Goal: Use online tool/utility: Utilize a website feature to perform a specific function

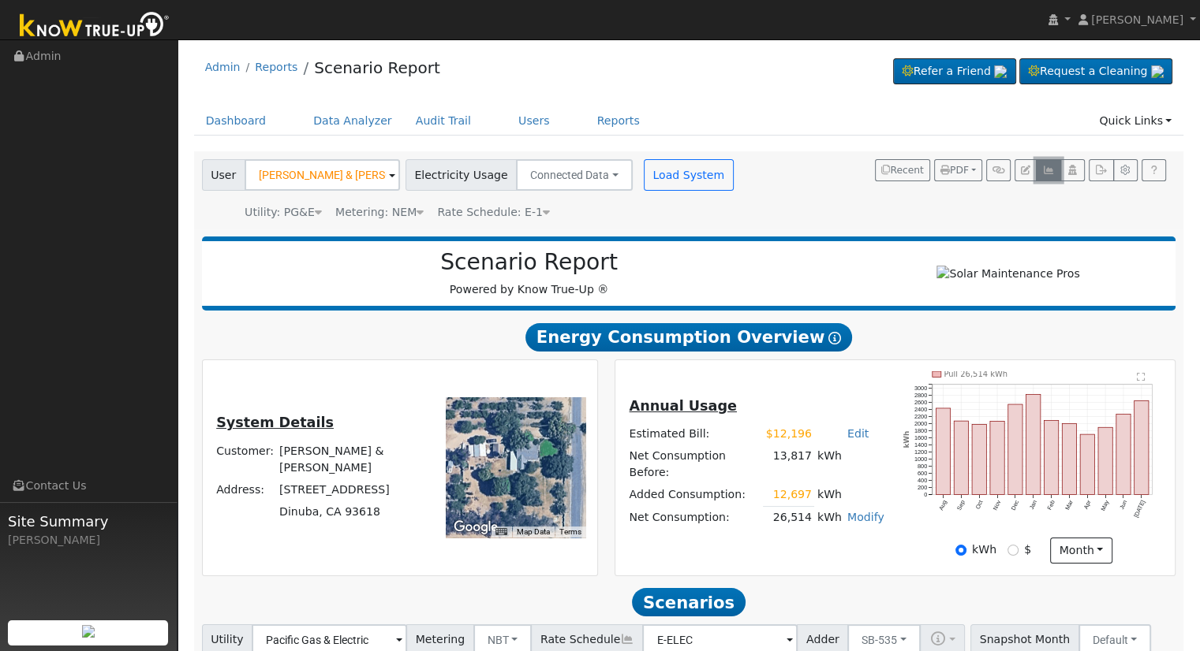
click at [1046, 166] on icon "button" at bounding box center [1048, 170] width 12 height 9
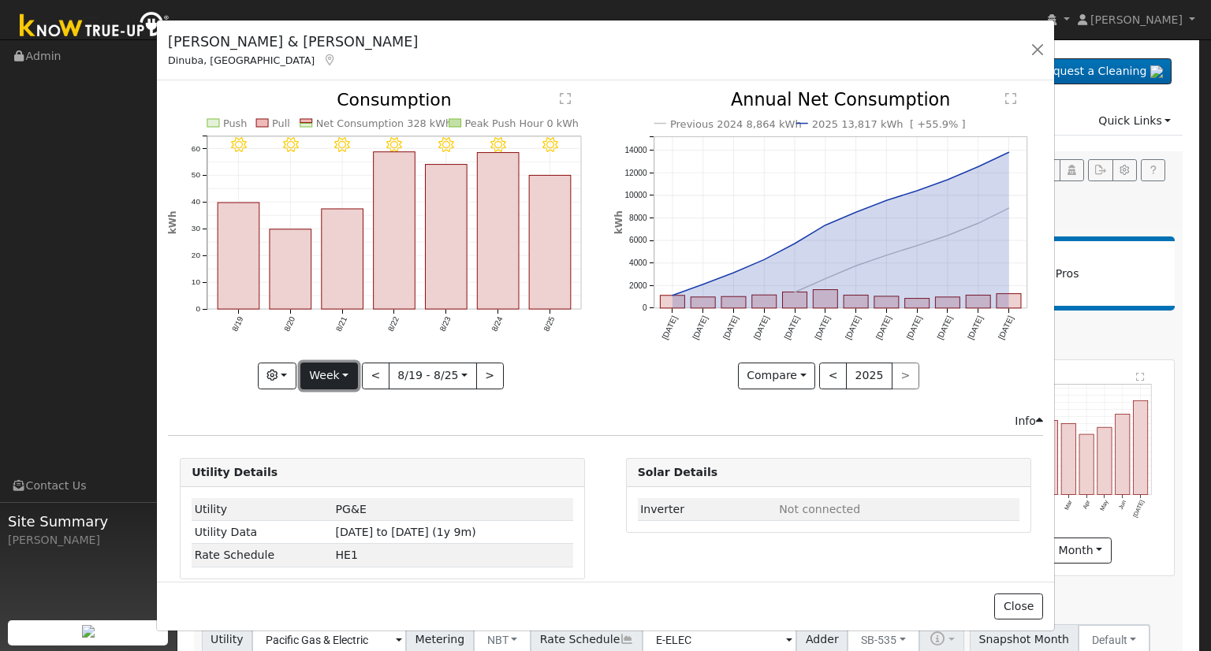
click at [340, 372] on button "Week" at bounding box center [329, 376] width 58 height 27
click at [328, 474] on link "Year" at bounding box center [356, 474] width 110 height 22
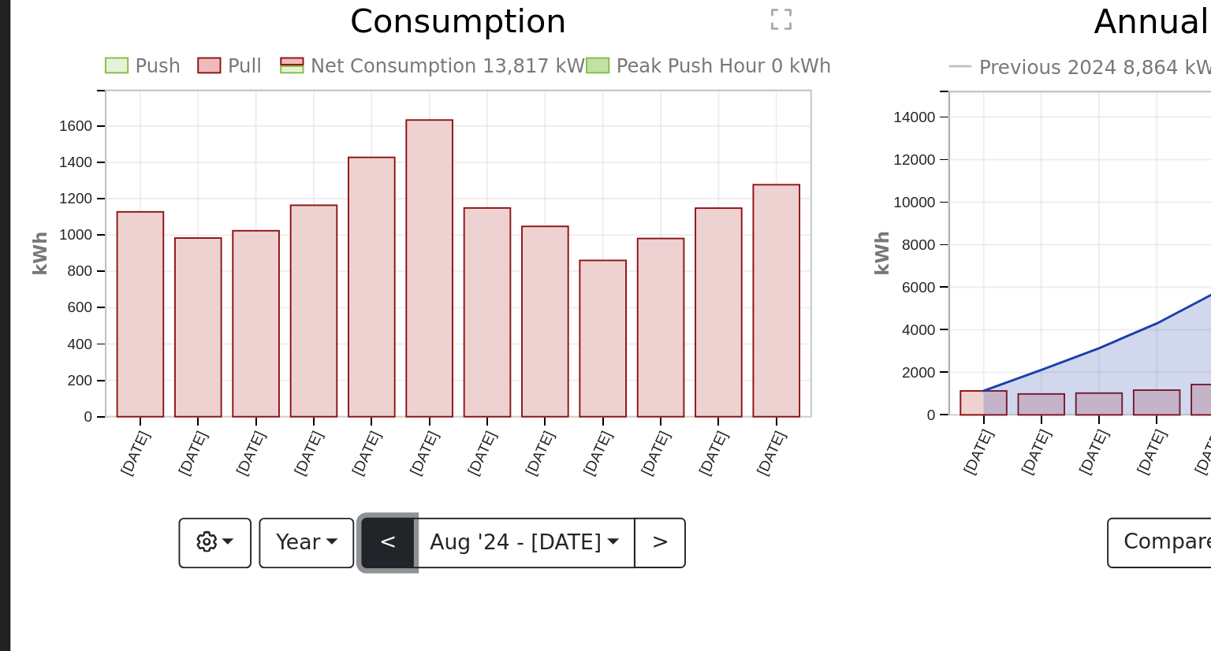
click at [360, 374] on button "<" at bounding box center [357, 376] width 28 height 27
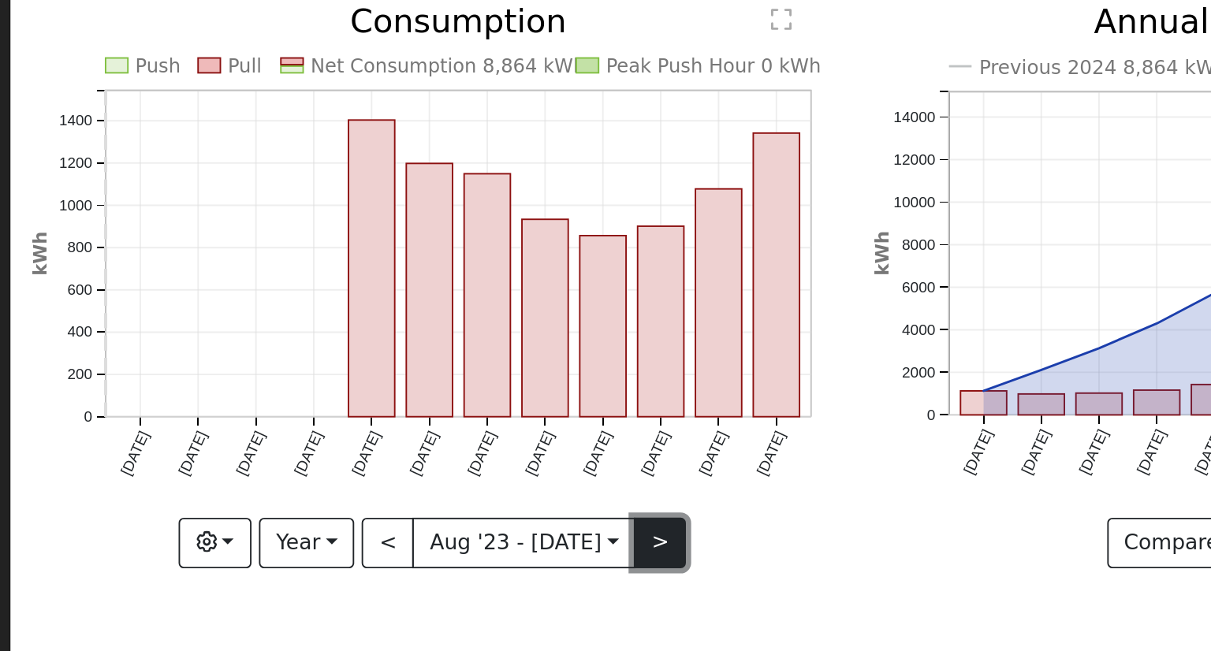
click at [493, 376] on button ">" at bounding box center [501, 376] width 28 height 27
type input "[DATE]"
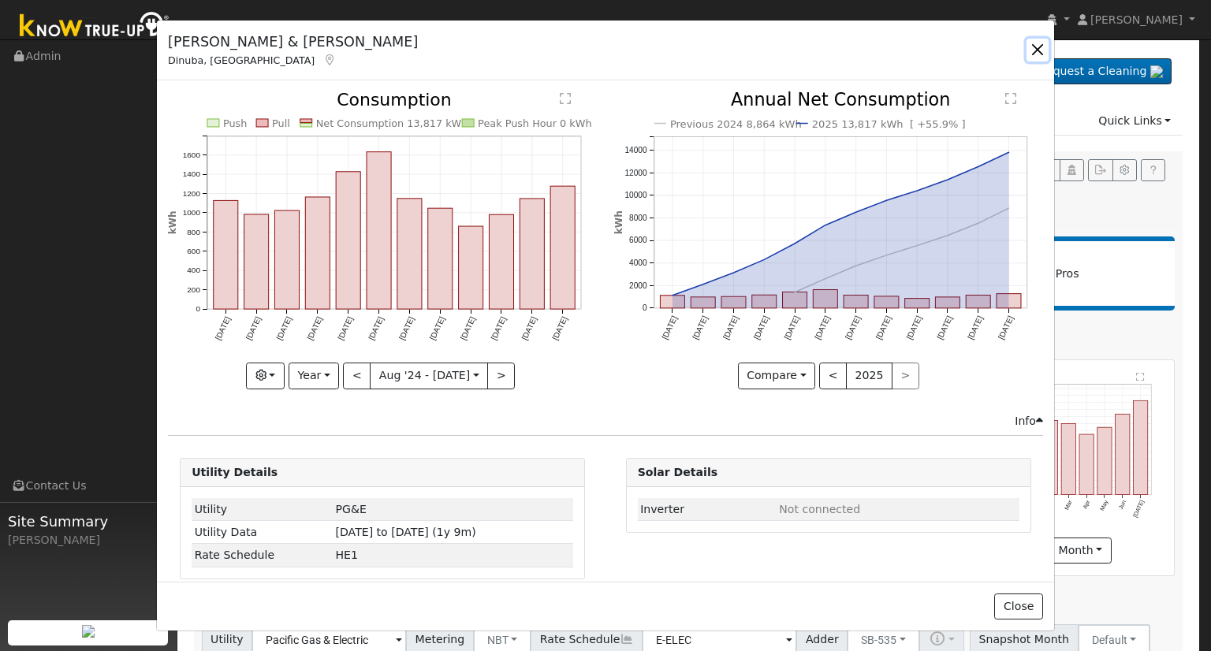
click at [1039, 42] on button "button" at bounding box center [1038, 50] width 22 height 22
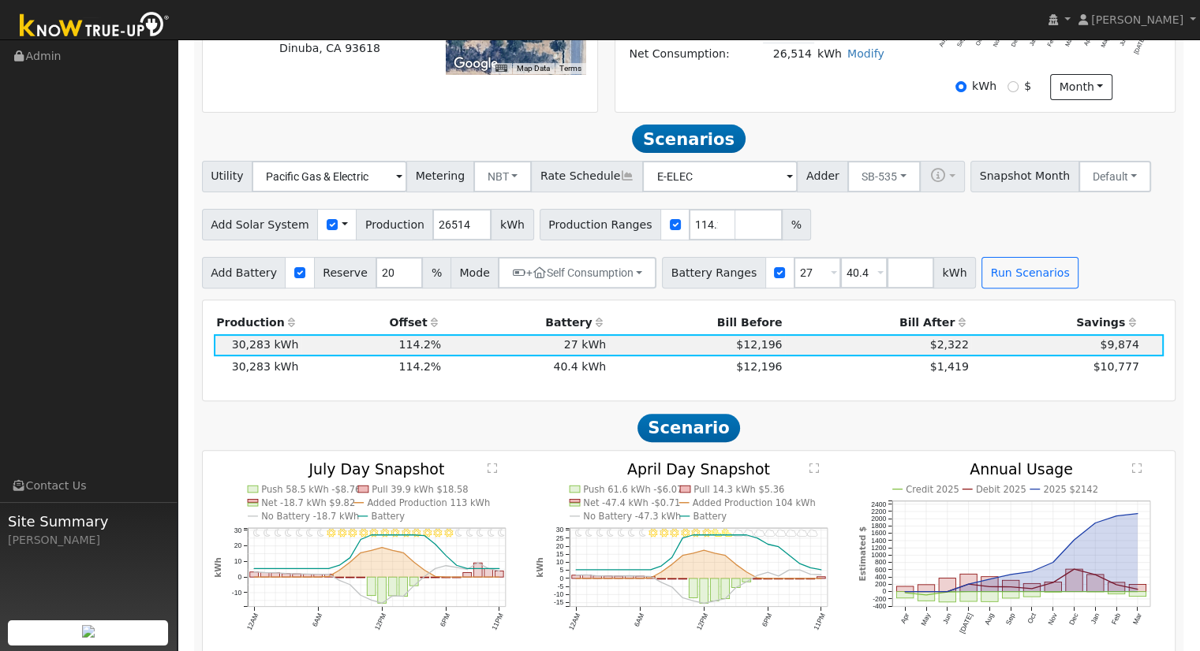
scroll to position [511, 0]
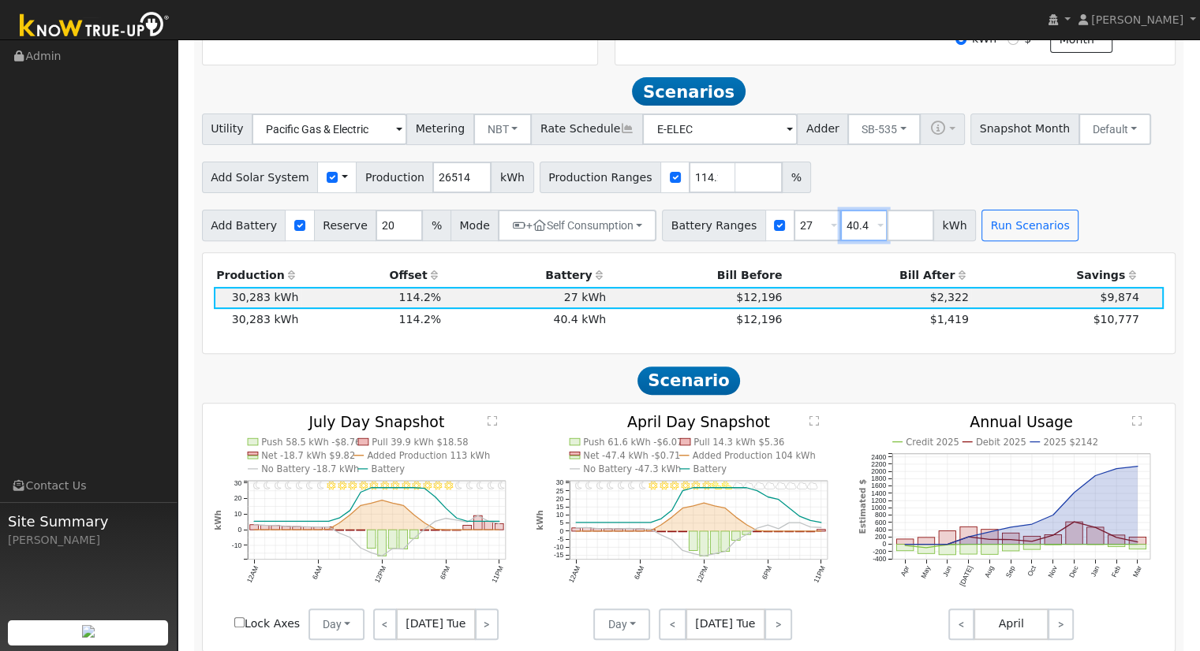
click at [840, 230] on input "40.4" at bounding box center [863, 226] width 47 height 32
type input "40.5"
click at [793, 234] on input "27" at bounding box center [816, 226] width 47 height 32
click at [886, 225] on input "number" at bounding box center [909, 226] width 47 height 32
click at [735, 192] on input "number" at bounding box center [758, 178] width 47 height 32
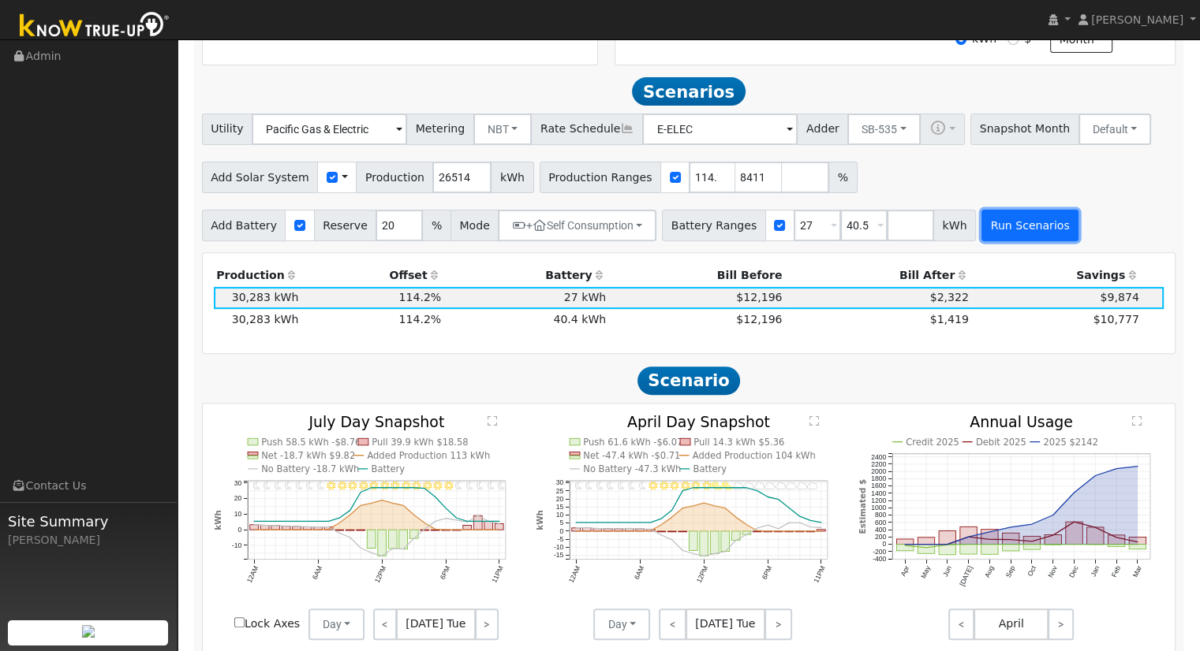
scroll to position [0, 0]
click at [991, 226] on button "Run Scenarios" at bounding box center [1029, 226] width 97 height 32
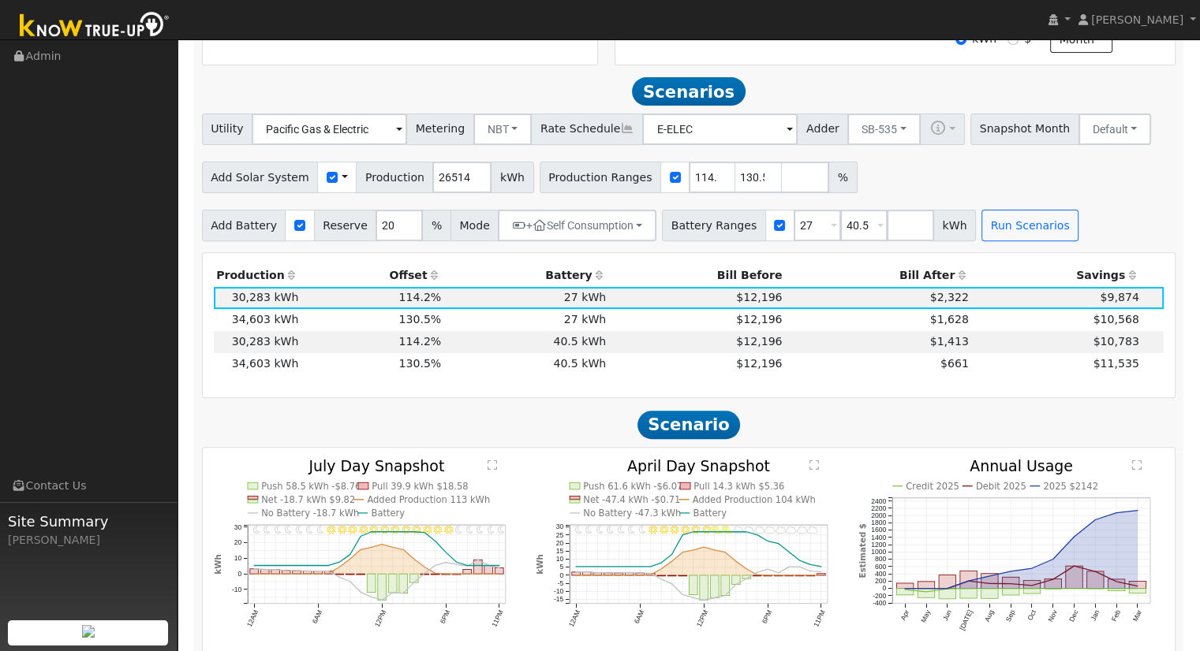
scroll to position [546, 0]
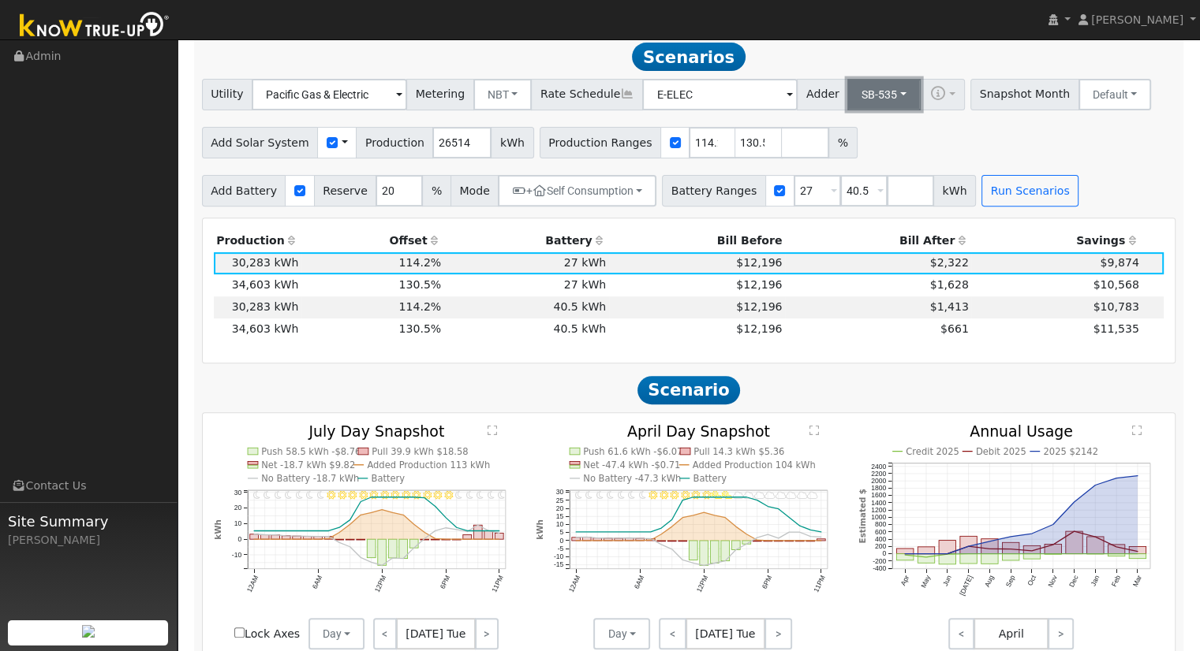
click at [847, 103] on button "SB-535" at bounding box center [883, 95] width 73 height 32
click at [861, 154] on link "ACC Plus" at bounding box center [871, 151] width 110 height 22
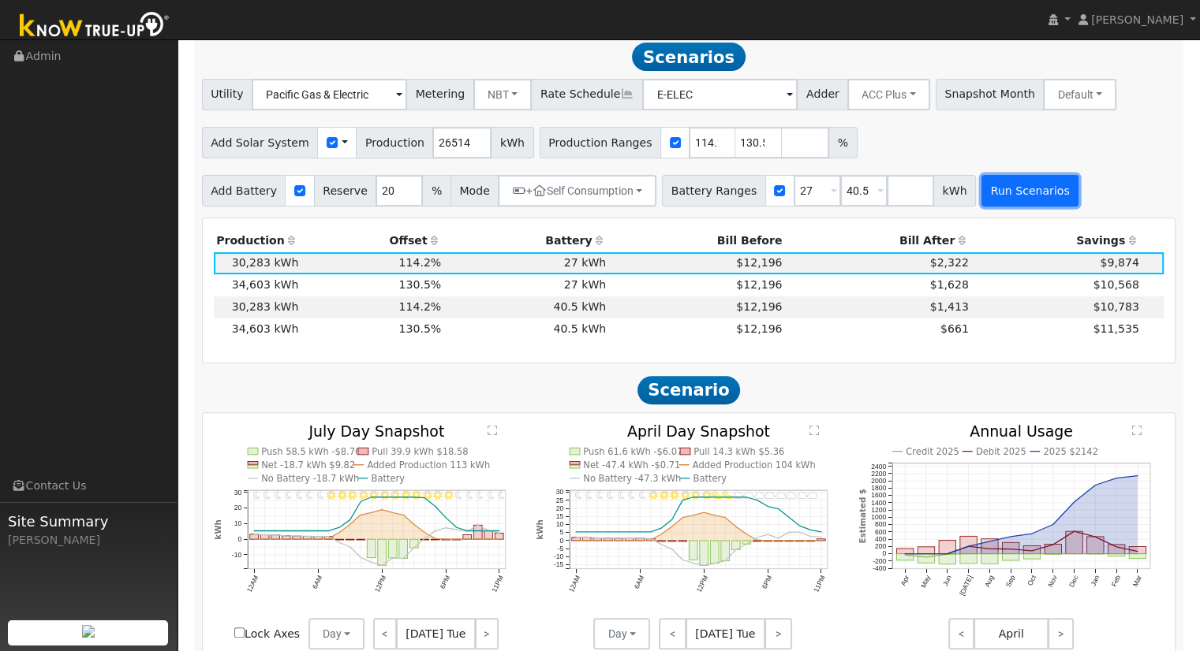
click at [984, 193] on button "Run Scenarios" at bounding box center [1029, 191] width 97 height 32
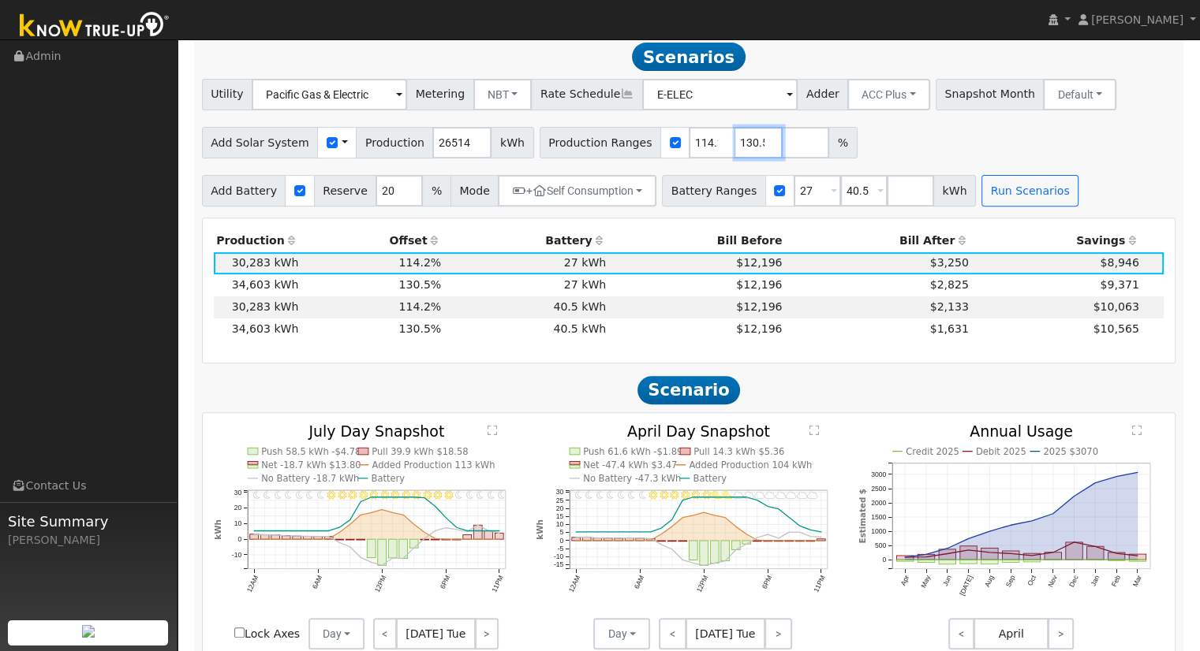
click at [735, 155] on input "130.508411" at bounding box center [758, 143] width 47 height 32
type input "130.53104"
click at [1021, 192] on button "Run Scenarios" at bounding box center [1029, 191] width 97 height 32
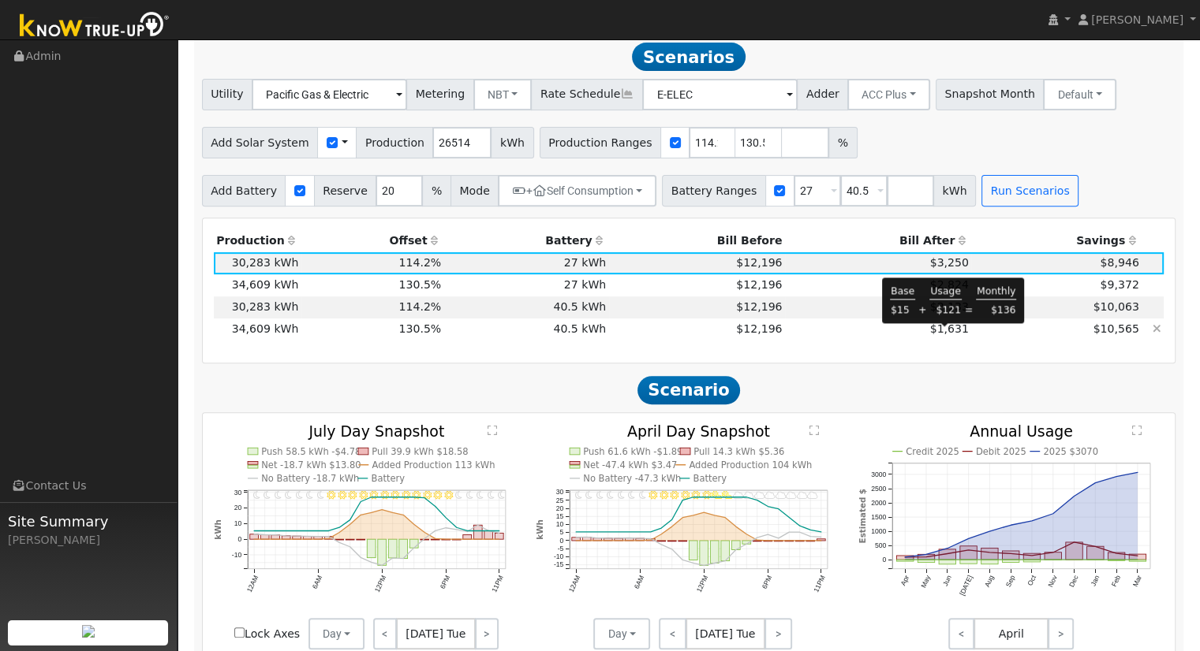
click at [949, 335] on span "$1,631" at bounding box center [949, 329] width 39 height 13
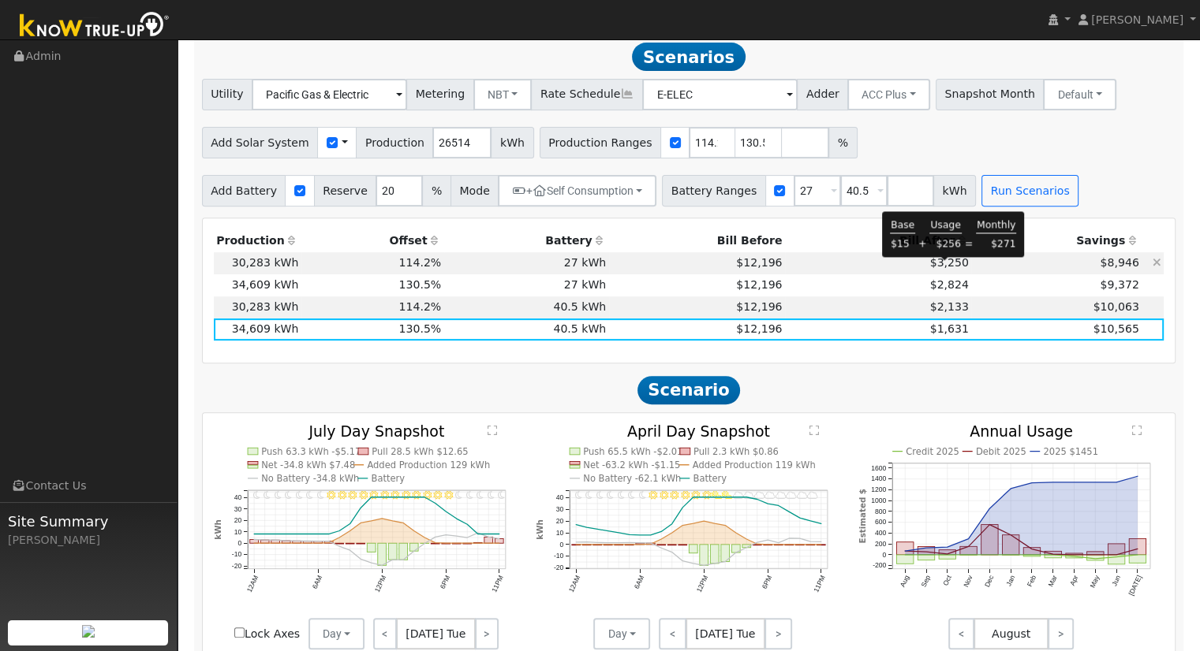
click at [949, 269] on span "$3,250" at bounding box center [949, 262] width 39 height 13
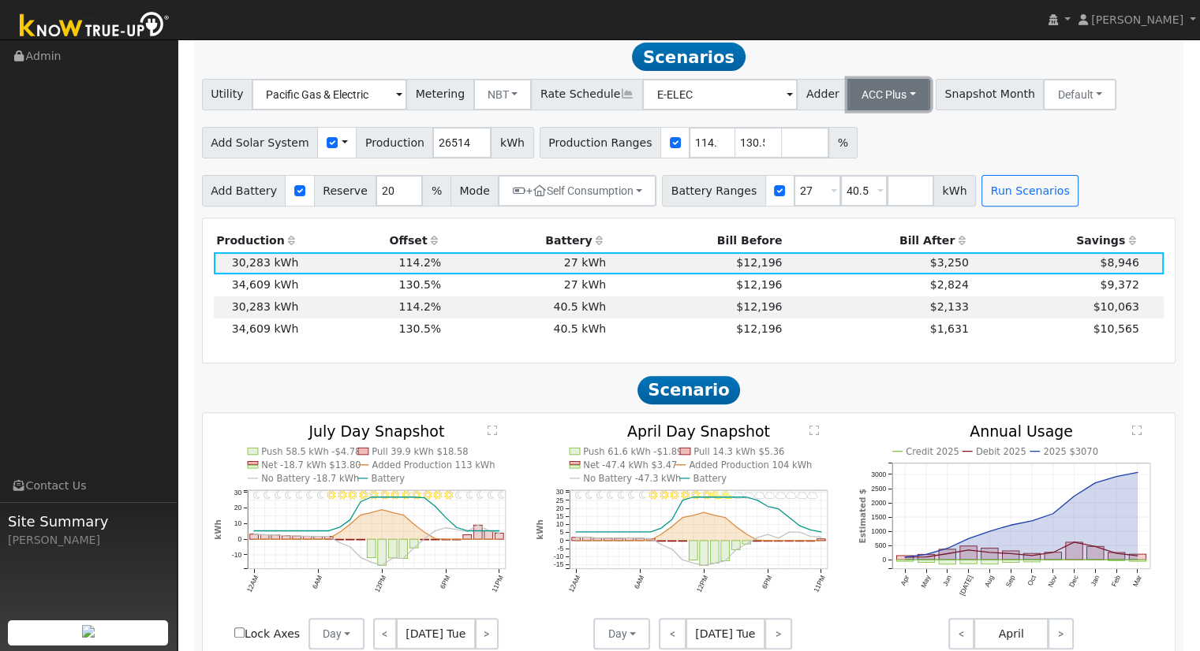
click at [855, 99] on button "ACC Plus" at bounding box center [888, 95] width 83 height 32
click at [873, 177] on link "SB-535" at bounding box center [871, 173] width 110 height 22
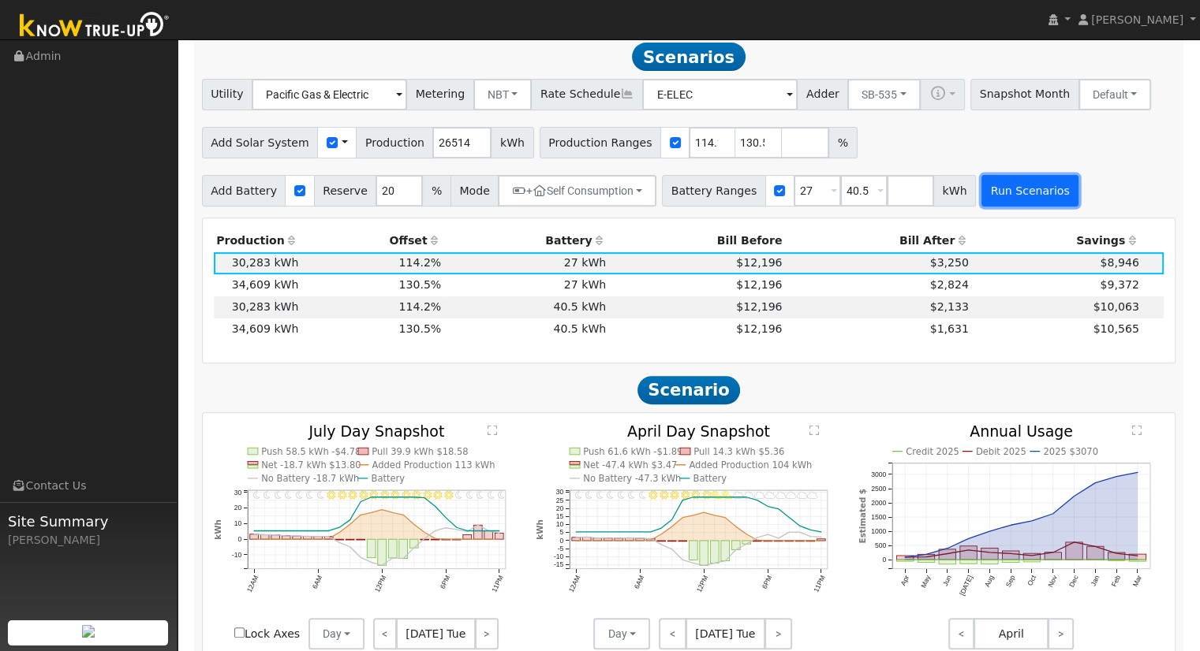
click at [1003, 200] on button "Run Scenarios" at bounding box center [1029, 191] width 97 height 32
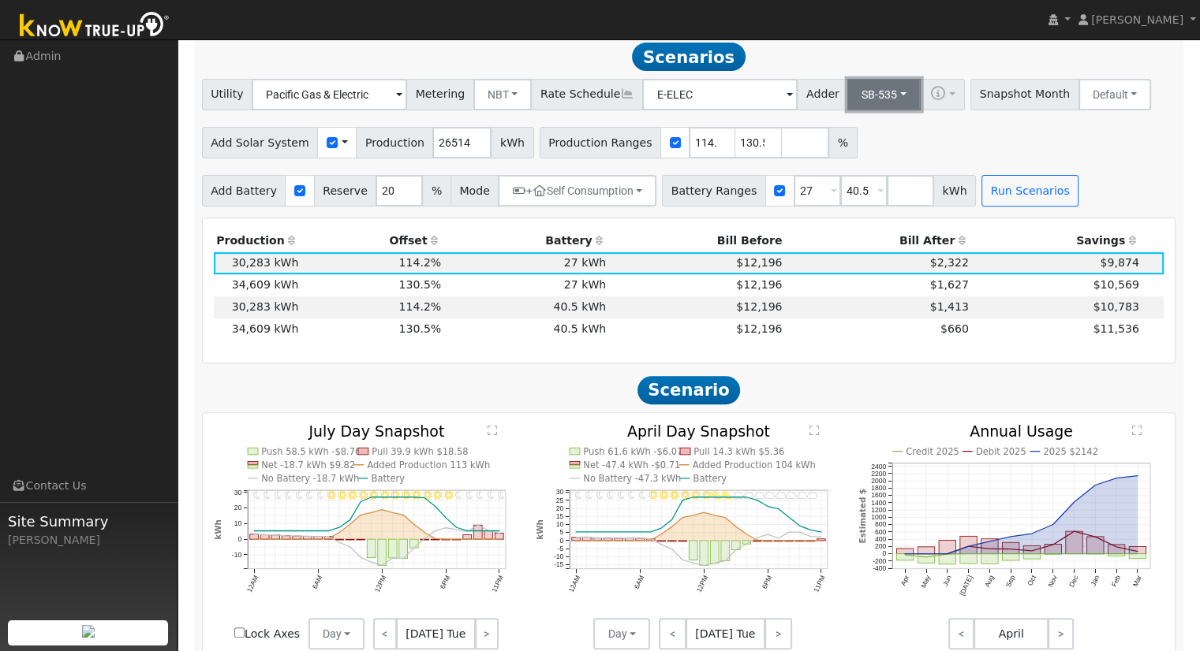
click at [861, 92] on button "SB-535" at bounding box center [883, 95] width 73 height 32
click at [877, 161] on link "ACC Plus" at bounding box center [871, 151] width 110 height 22
click at [793, 191] on input "27" at bounding box center [816, 191] width 47 height 32
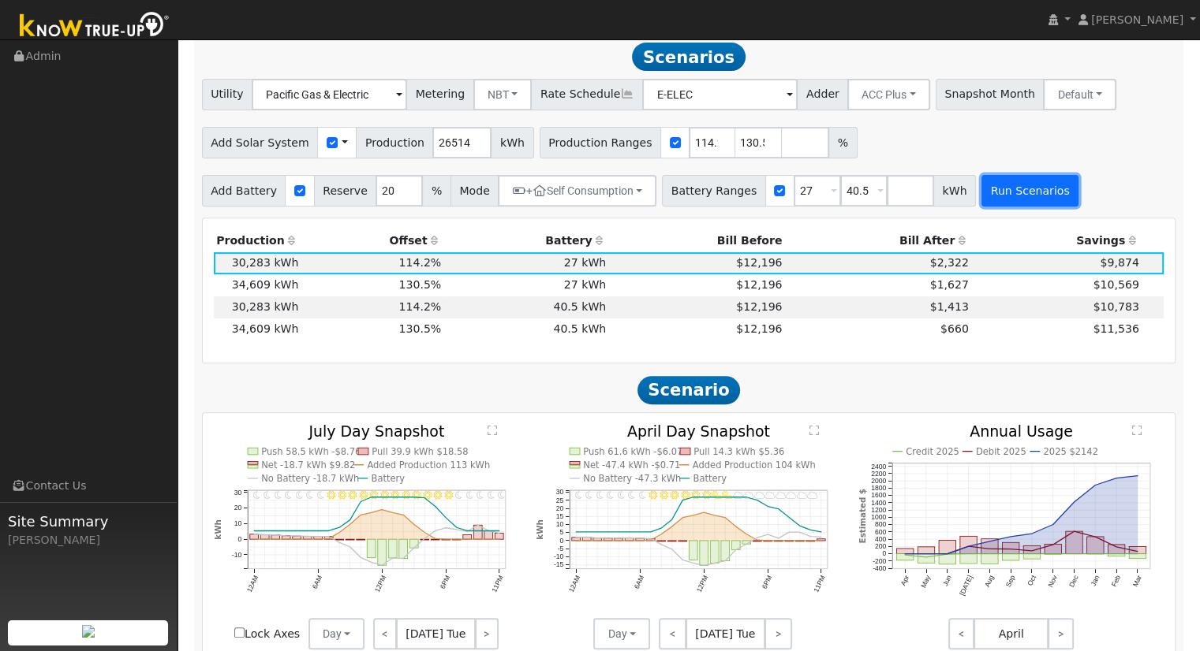
click at [984, 196] on button "Run Scenarios" at bounding box center [1029, 191] width 97 height 32
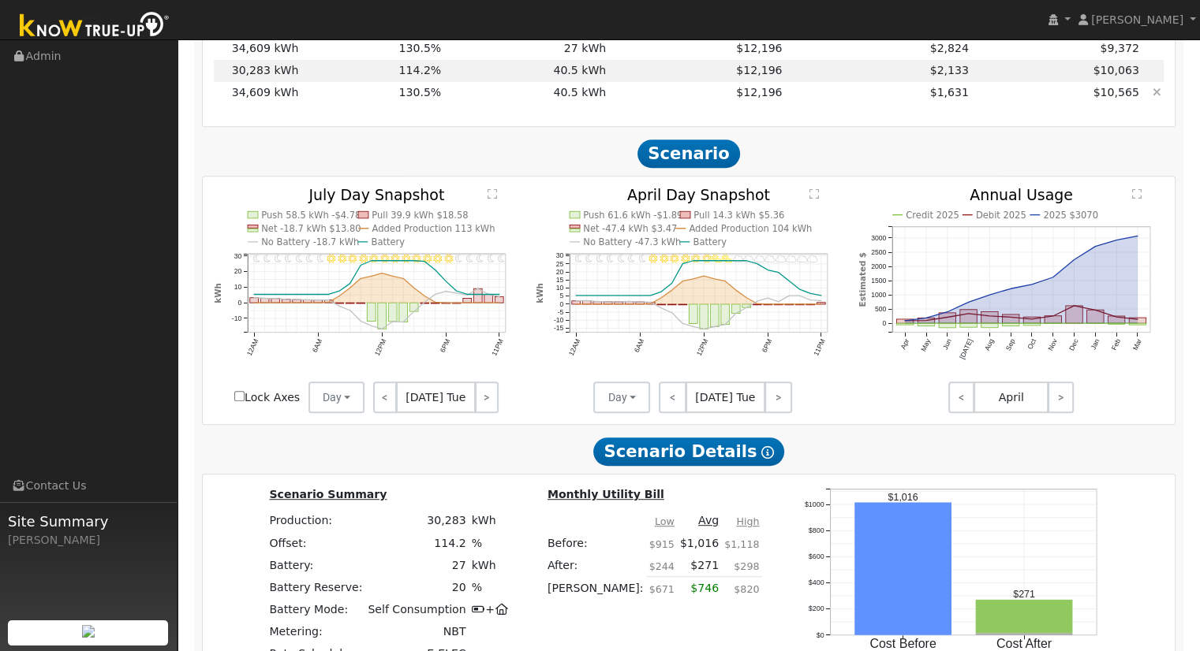
scroll to position [774, 0]
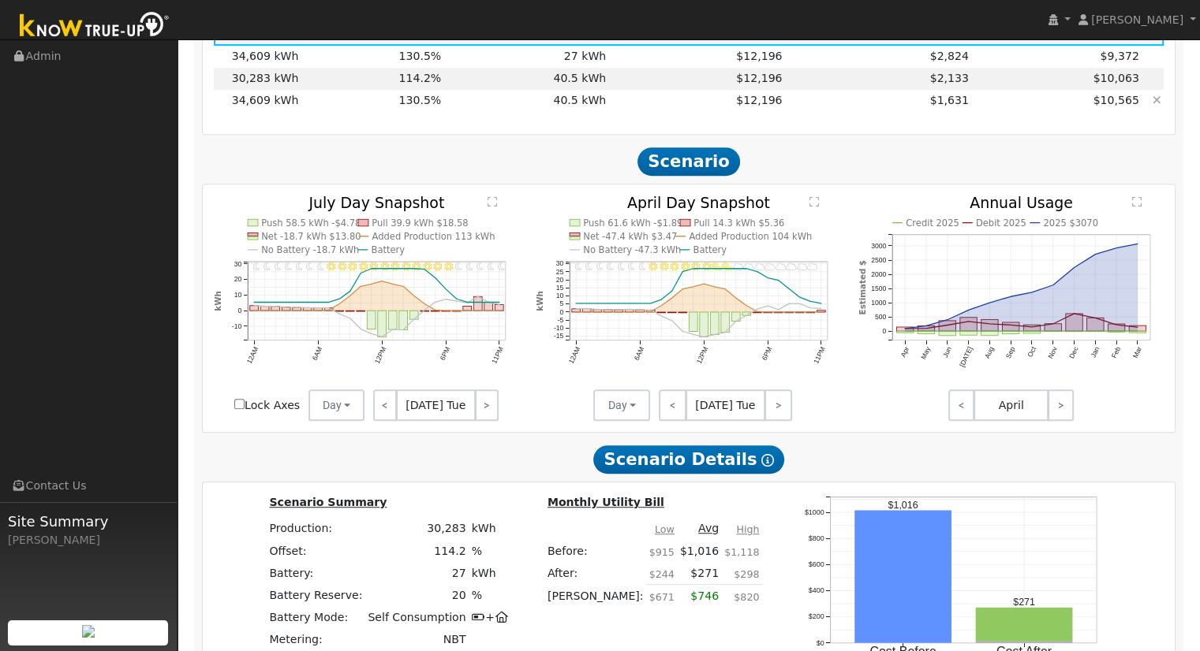
click at [946, 112] on td "$1,631" at bounding box center [878, 101] width 186 height 22
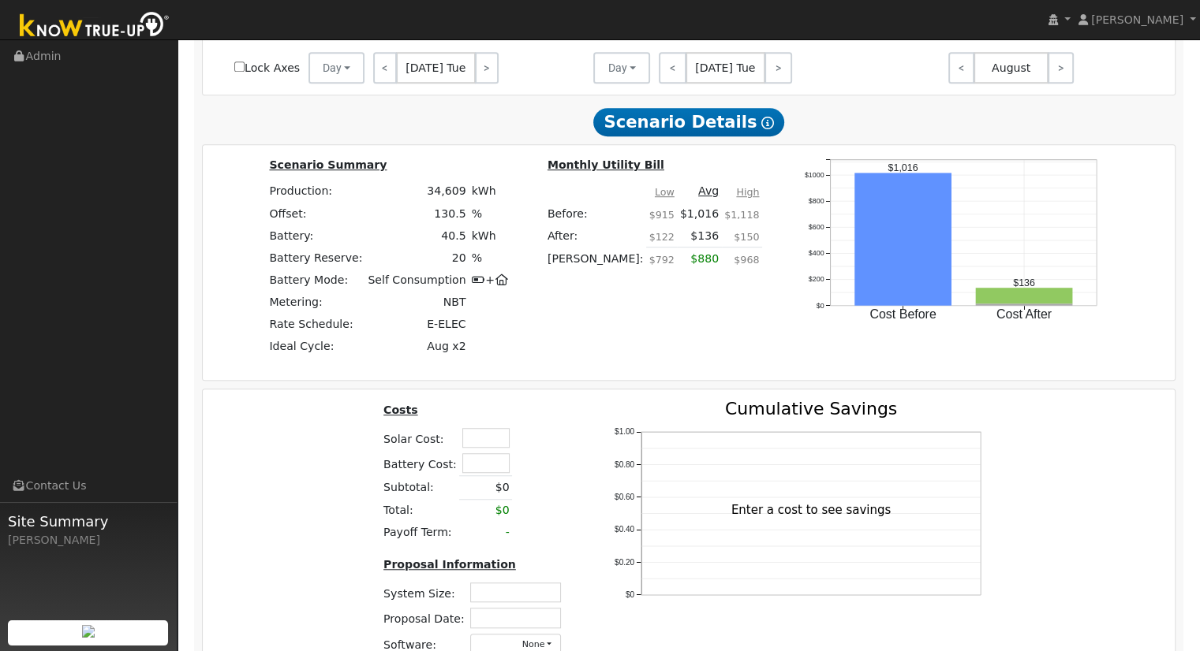
scroll to position [1226, 0]
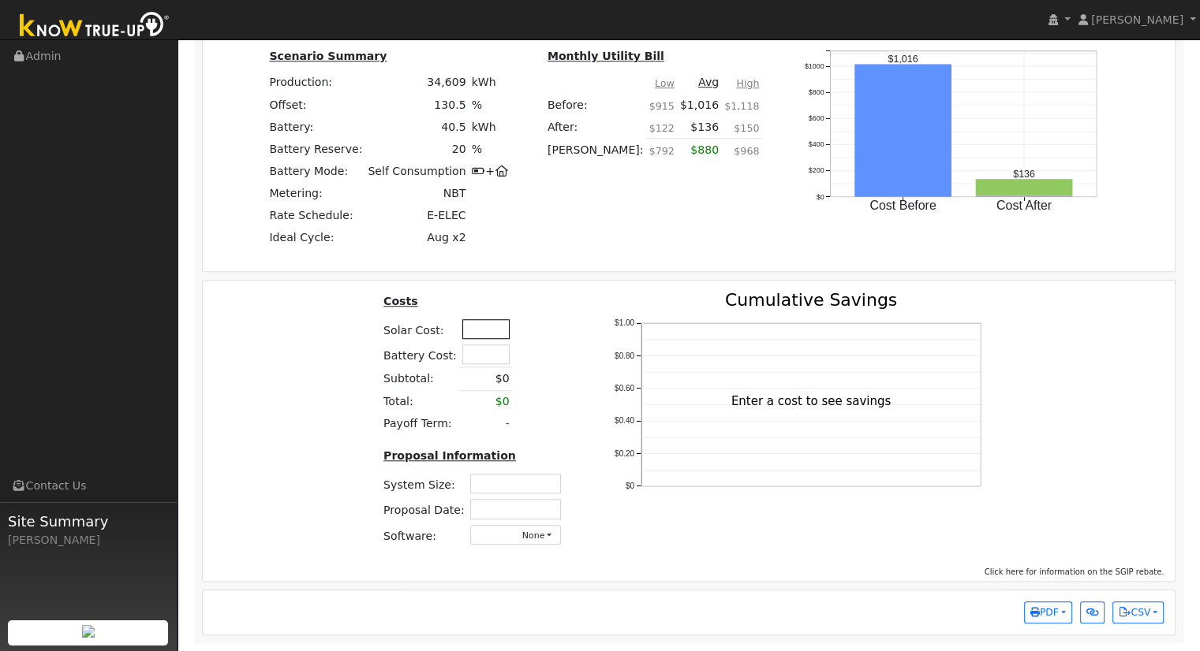
click at [486, 323] on input "text" at bounding box center [485, 329] width 47 height 20
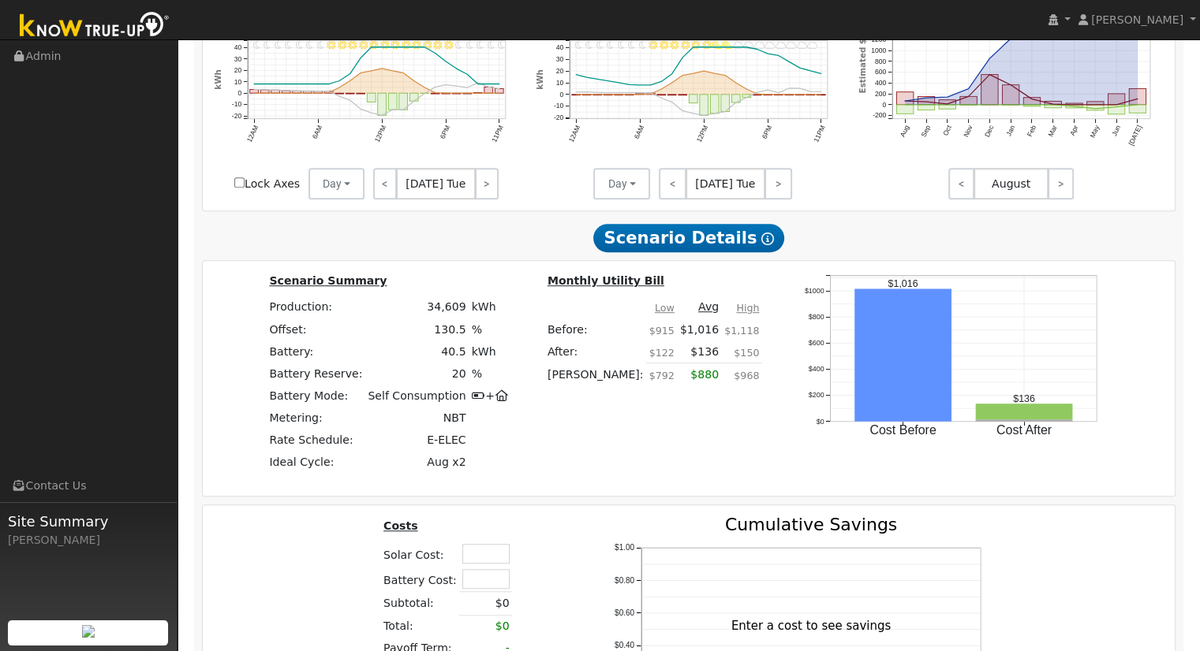
scroll to position [1072, 0]
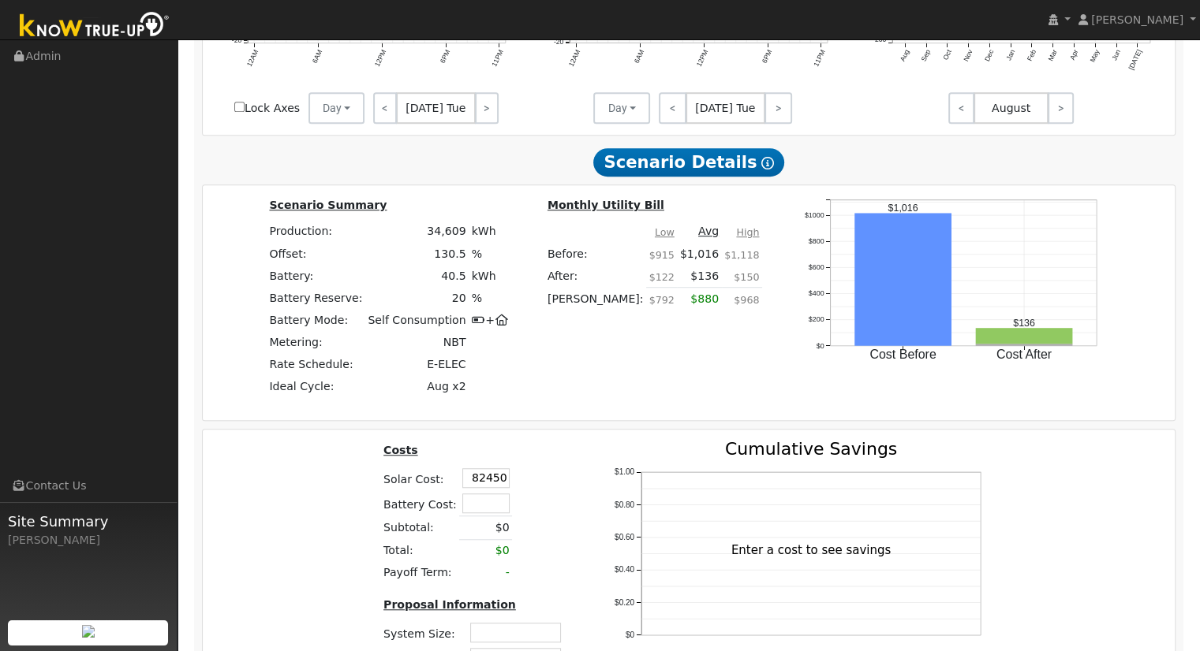
type input "$82,450"
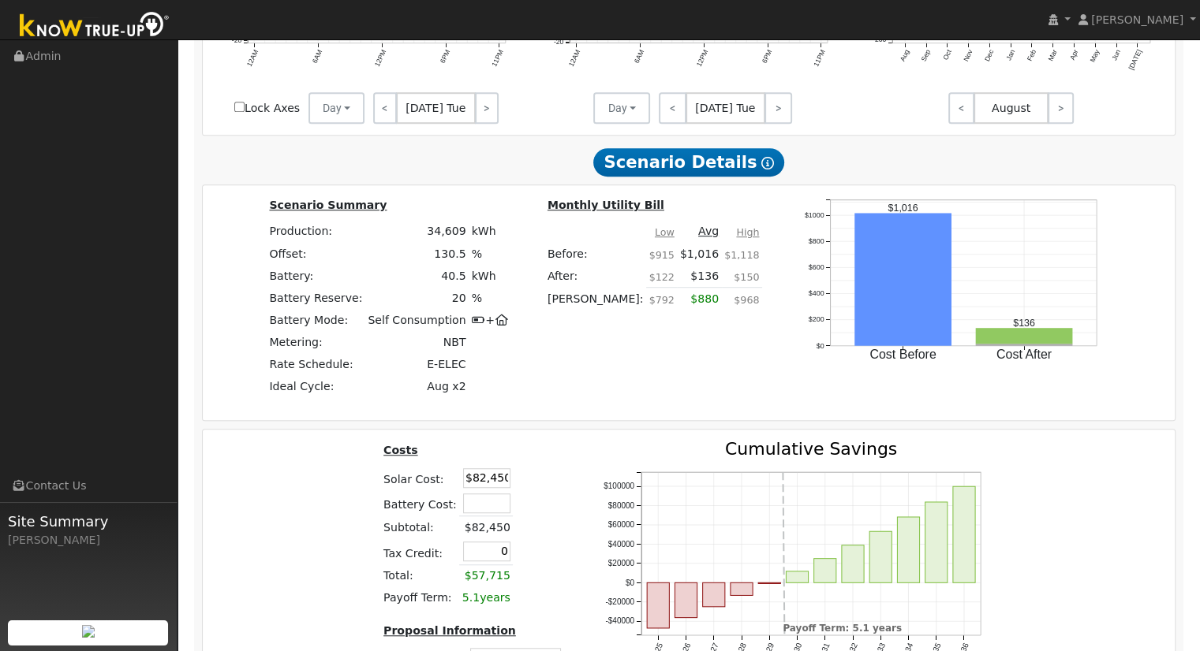
type input "$0"
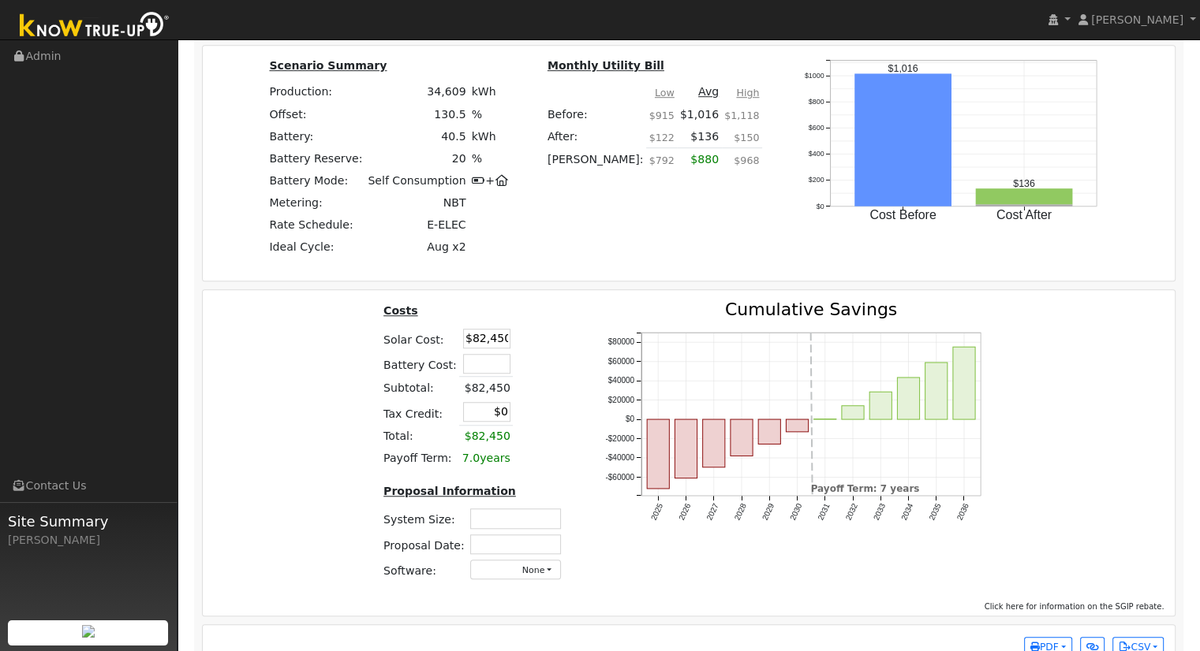
scroll to position [1251, 0]
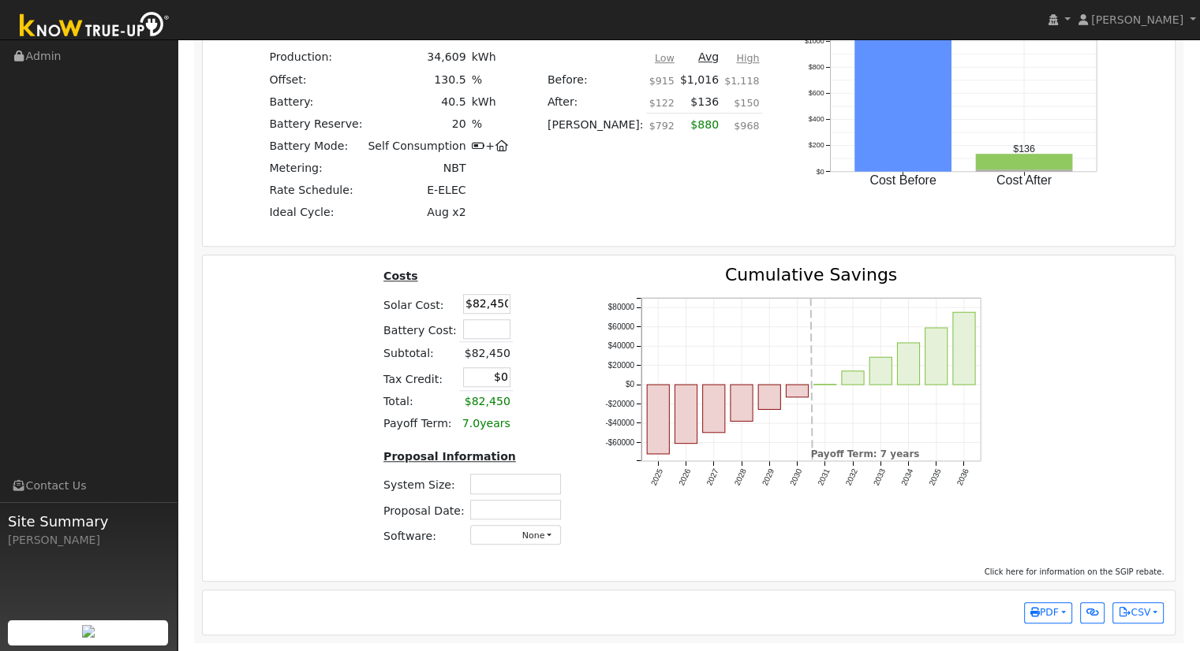
click at [353, 493] on div "Costs Solar Cost: $82,450 Battery Cost: Subtotal: $82,450 Tax Credit: $0 Total:…" at bounding box center [688, 413] width 983 height 292
click at [503, 477] on input "text" at bounding box center [515, 484] width 91 height 20
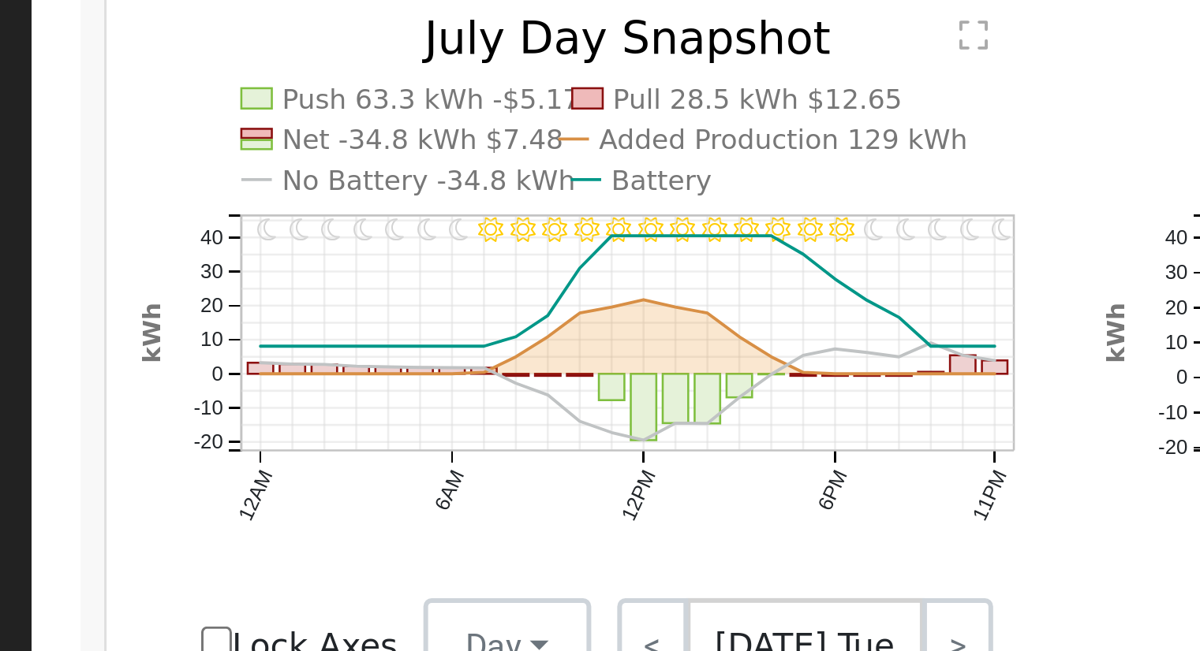
scroll to position [849, 0]
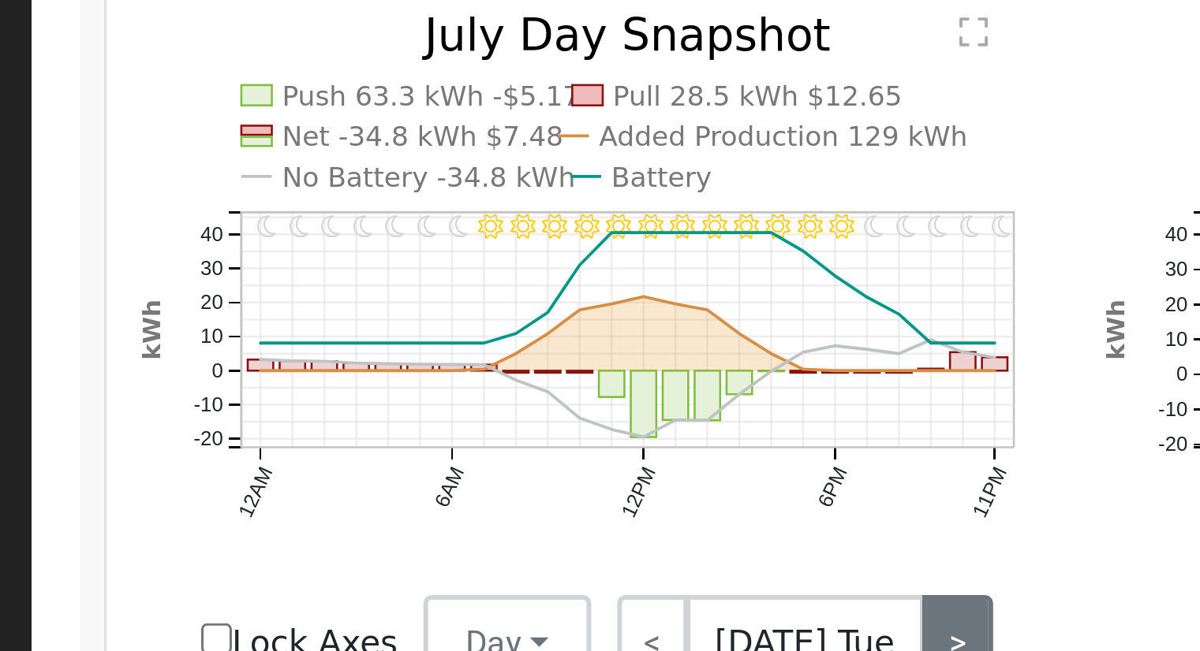
click at [475, 327] on link ">" at bounding box center [487, 331] width 24 height 32
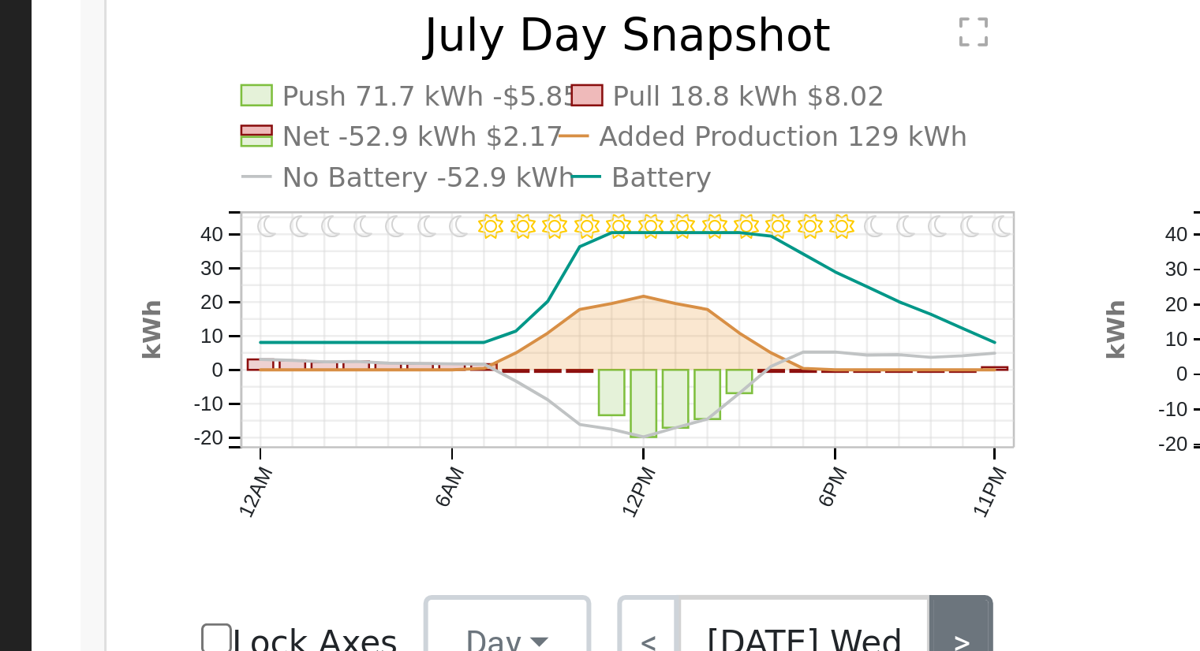
click at [477, 327] on link ">" at bounding box center [487, 331] width 21 height 32
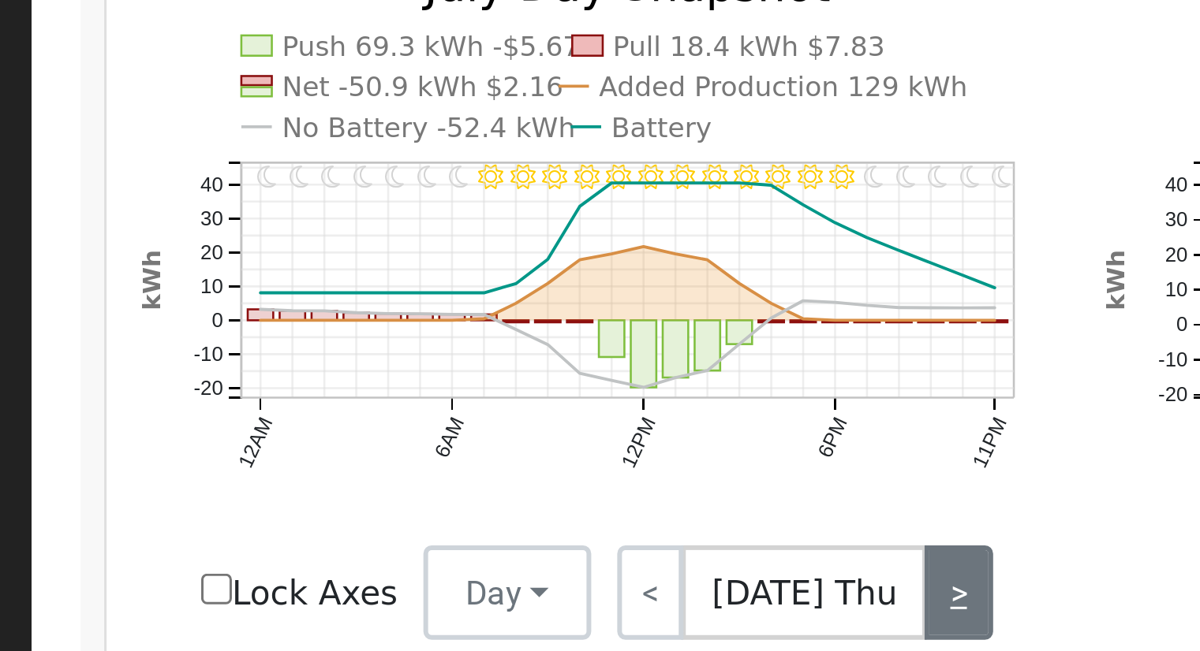
click at [476, 327] on link ">" at bounding box center [487, 331] width 23 height 32
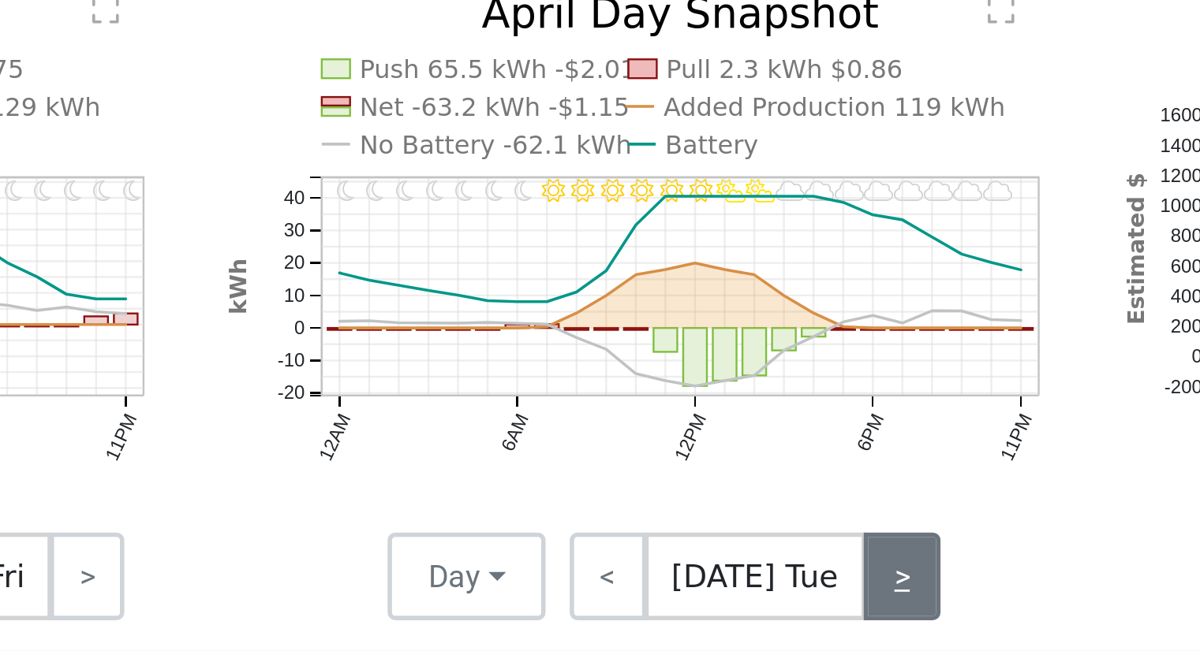
click at [773, 345] on link ">" at bounding box center [778, 331] width 28 height 32
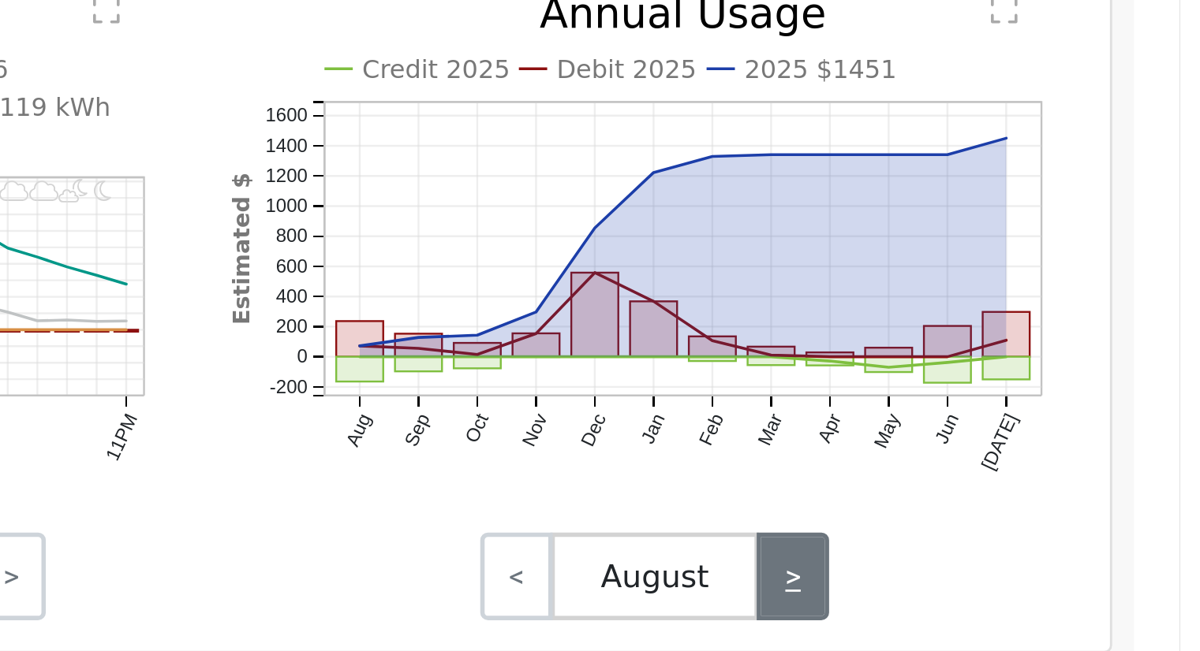
click at [1067, 335] on link ">" at bounding box center [1060, 331] width 26 height 32
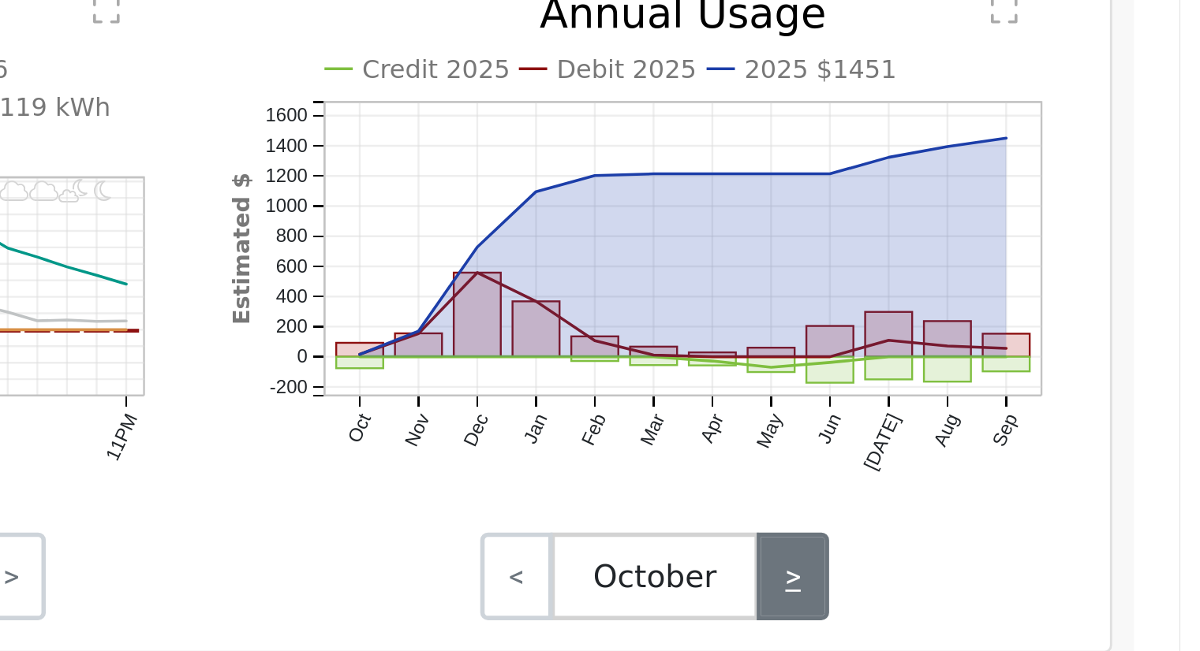
click at [1067, 335] on link ">" at bounding box center [1060, 331] width 26 height 32
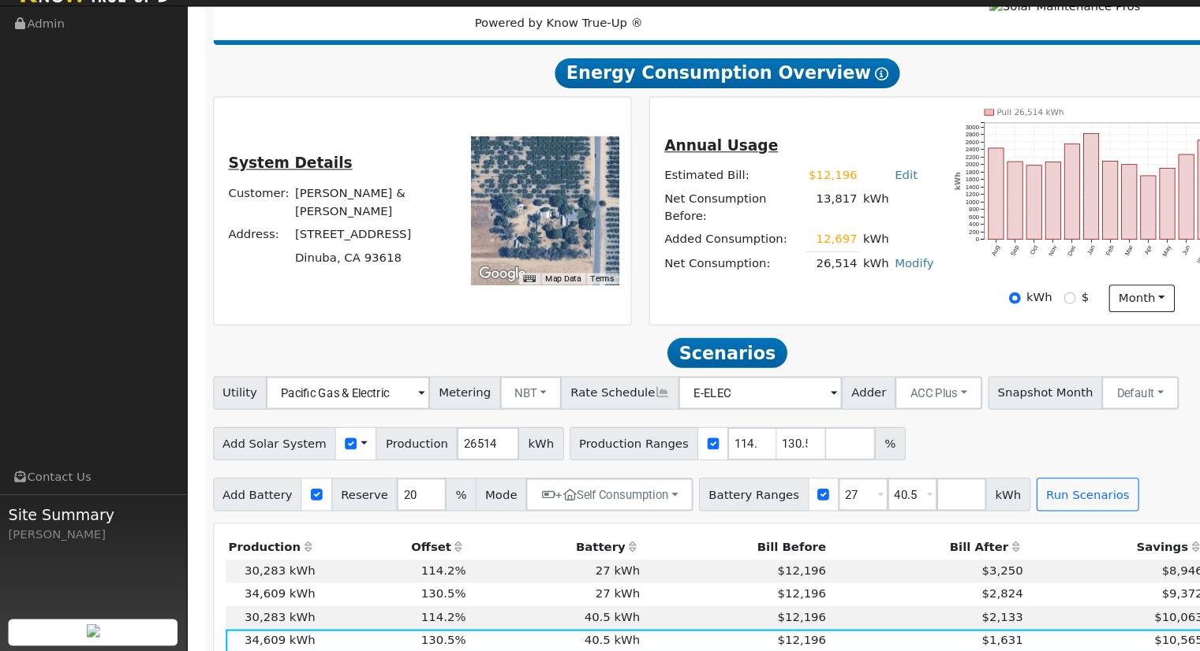
scroll to position [284, 0]
